Goal: Task Accomplishment & Management: Use online tool/utility

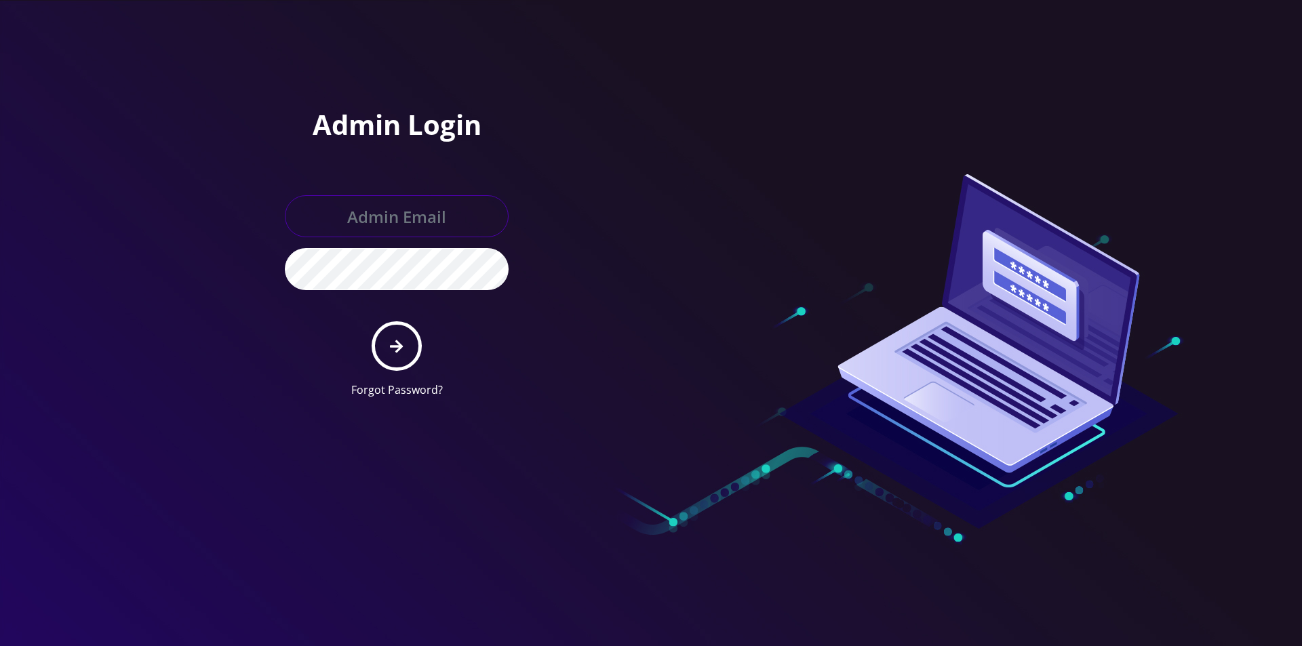
type input "[EMAIL_ADDRESS][DOMAIN_NAME]"
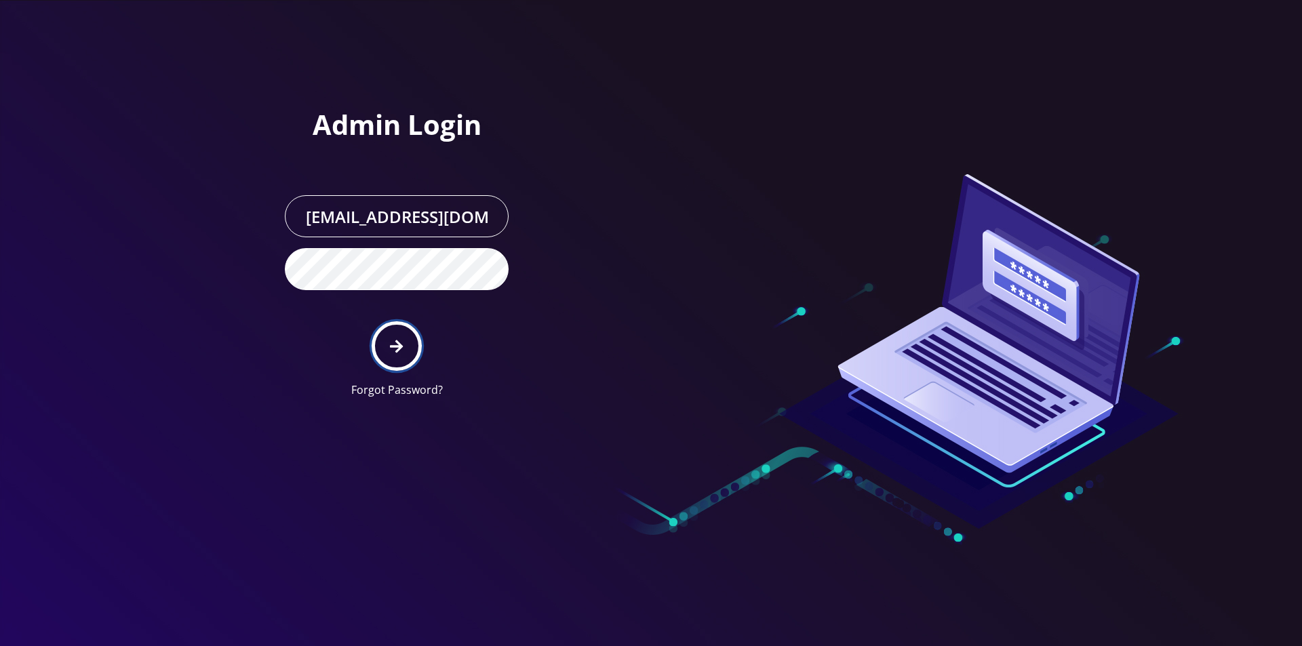
click at [402, 341] on icon "submit" at bounding box center [396, 346] width 13 height 15
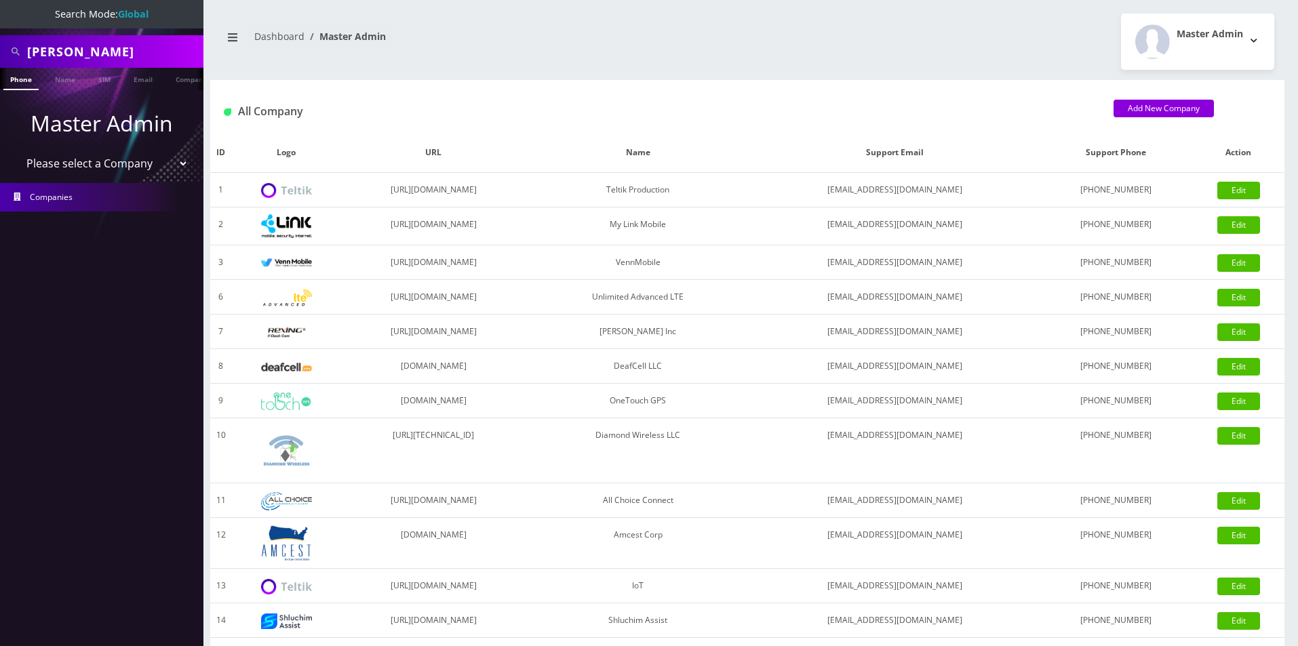
click at [127, 60] on input "[PERSON_NAME]" at bounding box center [113, 52] width 173 height 26
click at [127, 60] on input "Joseph Gorjian" at bounding box center [113, 52] width 173 height 26
type input "7349321952"
click at [28, 83] on link "Phone" at bounding box center [20, 79] width 35 height 22
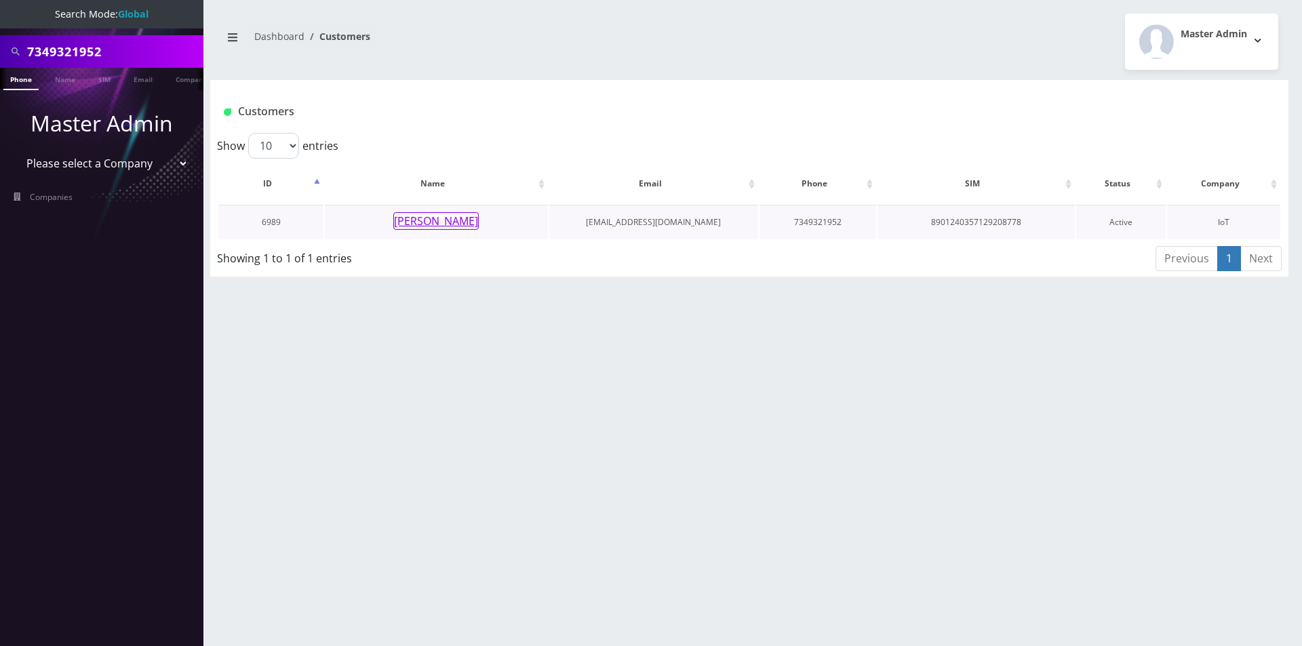
click at [471, 224] on button "Jonathan Grossman" at bounding box center [435, 221] width 85 height 18
